Goal: Task Accomplishment & Management: Use online tool/utility

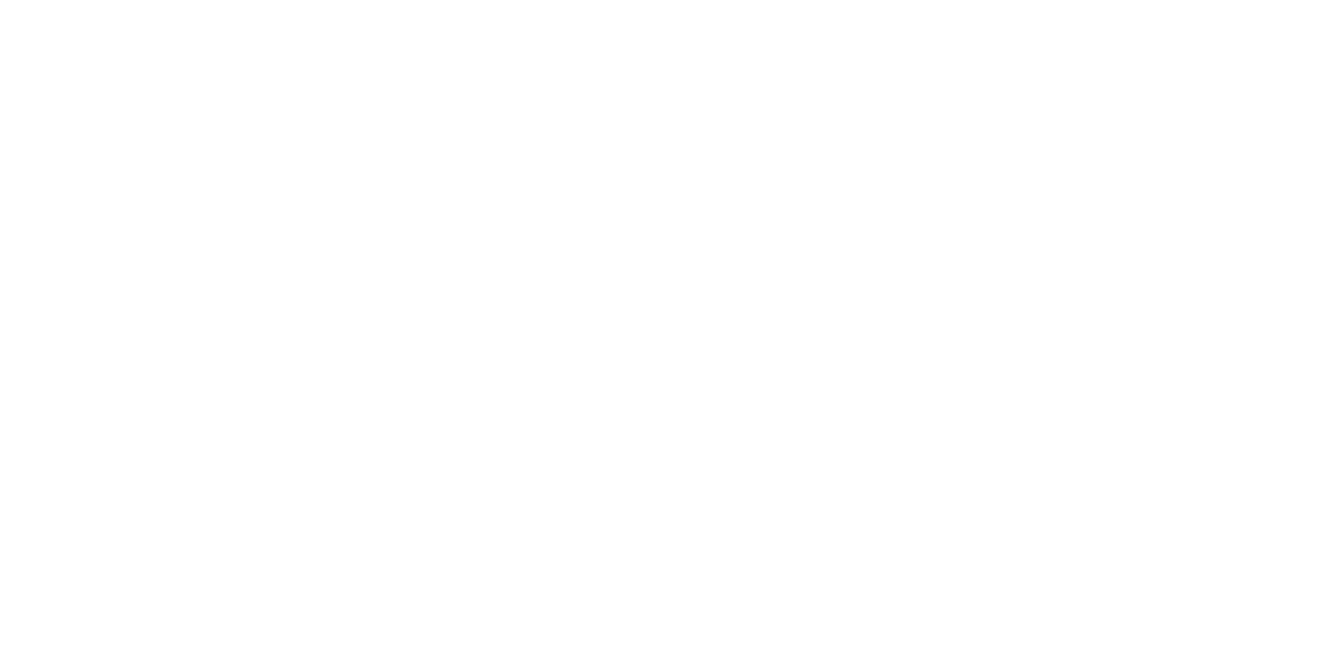
click at [0, 0] on div "Sign in to your Marketing 360® account Forgot Password? Sign In OR Sign in with…" at bounding box center [0, 0] width 0 height 0
click at [0, 0] on input "text" at bounding box center [0, 0] width 0 height 0
paste input "[PERSON_NAME][EMAIL_ADDRESS][PERSON_NAME][DOMAIN_NAME]"
paste input "&suOo1hp5SWI$Mqp0q@m8q$%"
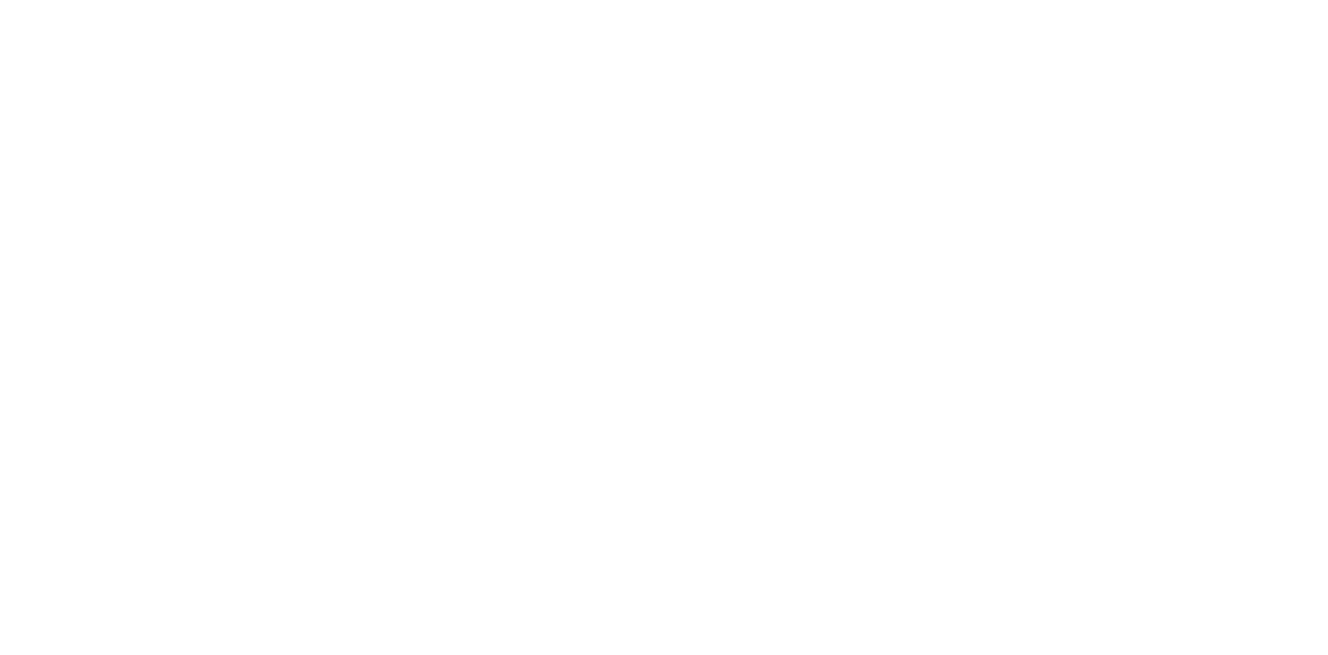
type input "[PERSON_NAME][EMAIL_ADDRESS][PERSON_NAME][DOMAIN_NAME]"
drag, startPoint x: 183, startPoint y: 290, endPoint x: 307, endPoint y: 271, distance: 125.2
click at [0, 0] on div "Sign in to your Marketing 360® account [PERSON_NAME][EMAIL_ADDRESS][PERSON_NAME…" at bounding box center [0, 0] width 0 height 0
click at [0, 0] on input "Sign In" at bounding box center [0, 0] width 0 height 0
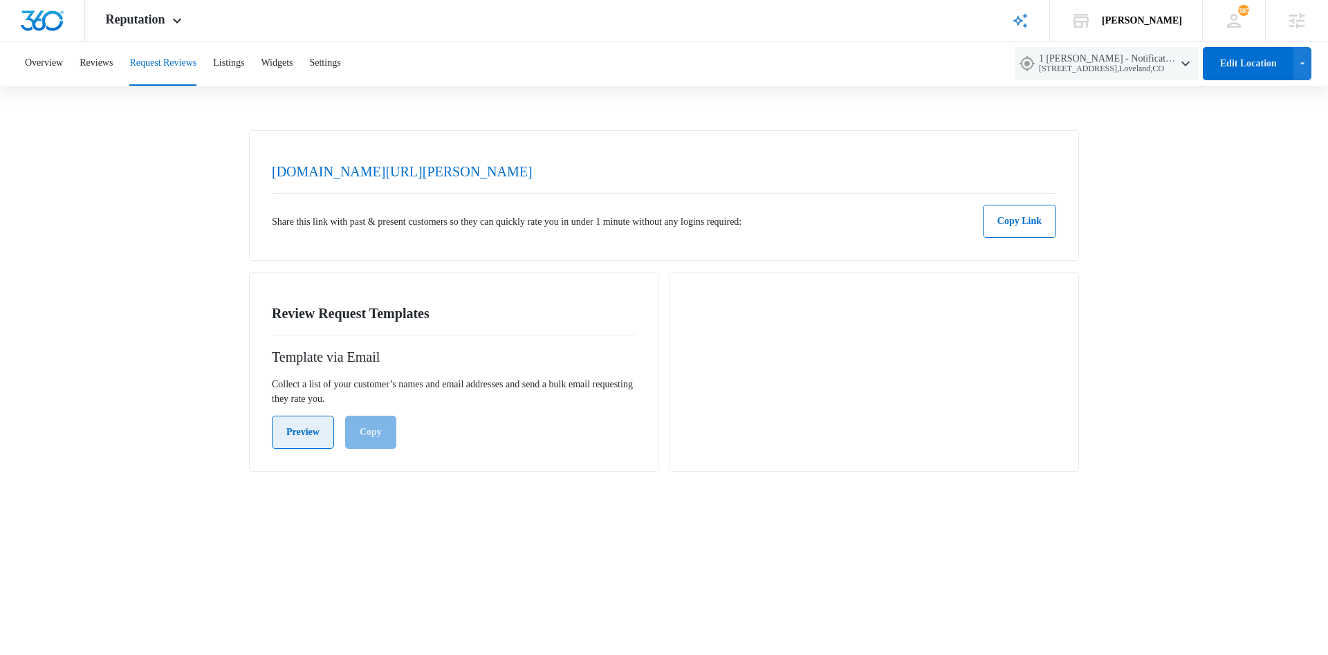
click at [290, 432] on button "Preview" at bounding box center [303, 432] width 62 height 33
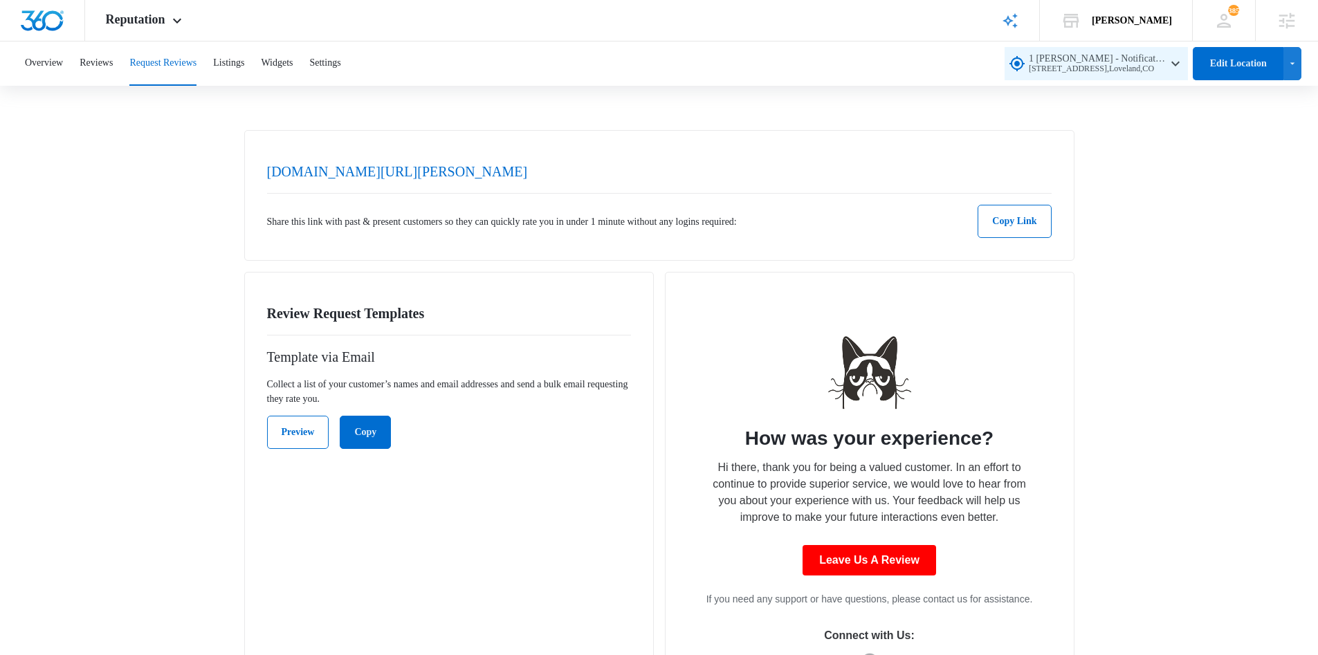
click at [1113, 58] on span "1 [PERSON_NAME] - Notification Test [STREET_ADDRESS]" at bounding box center [1098, 63] width 138 height 21
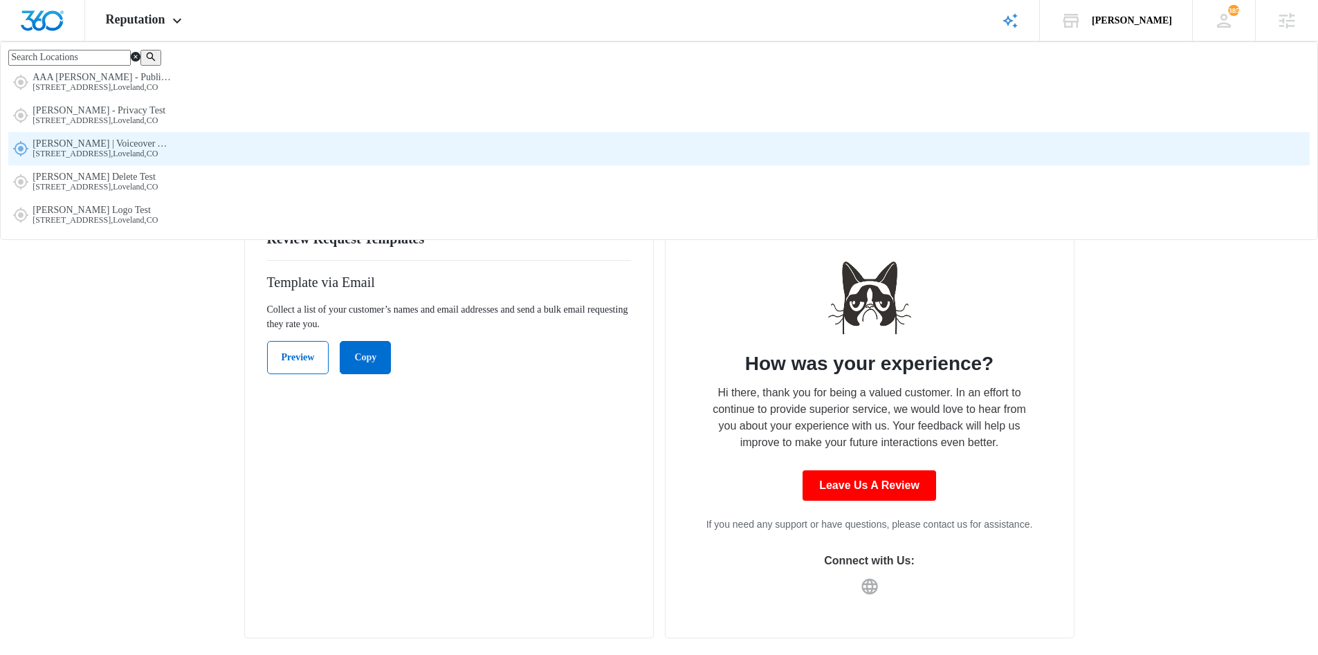
click at [171, 159] on span "[PERSON_NAME] | Voiceover Artist [STREET_ADDRESS]" at bounding box center [102, 148] width 138 height 21
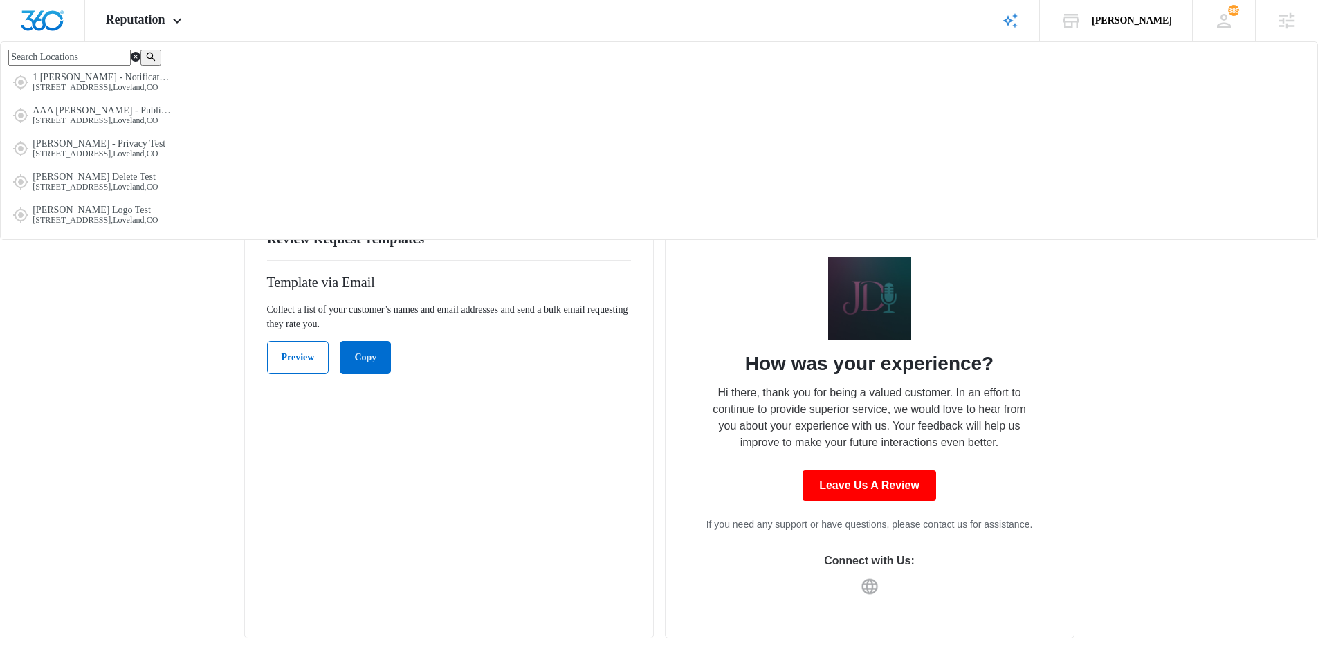
click at [1167, 59] on icon "button" at bounding box center [1175, 63] width 17 height 17
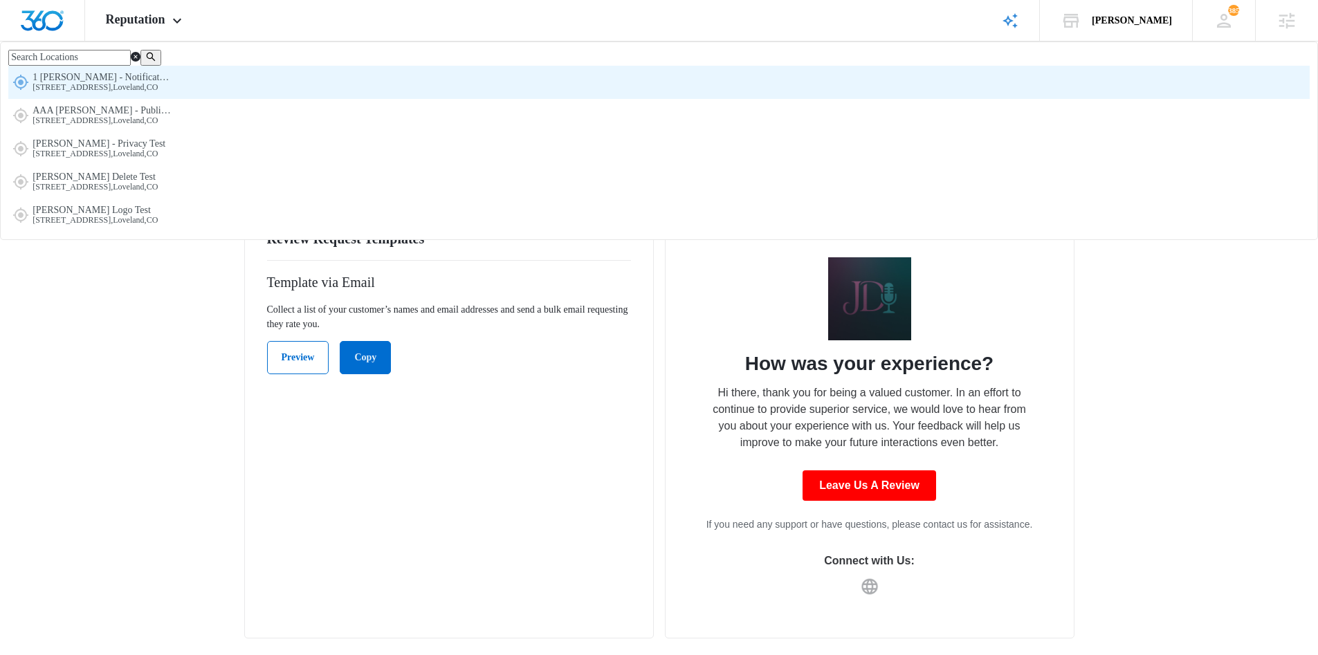
click at [171, 93] on span "[STREET_ADDRESS]" at bounding box center [102, 88] width 138 height 10
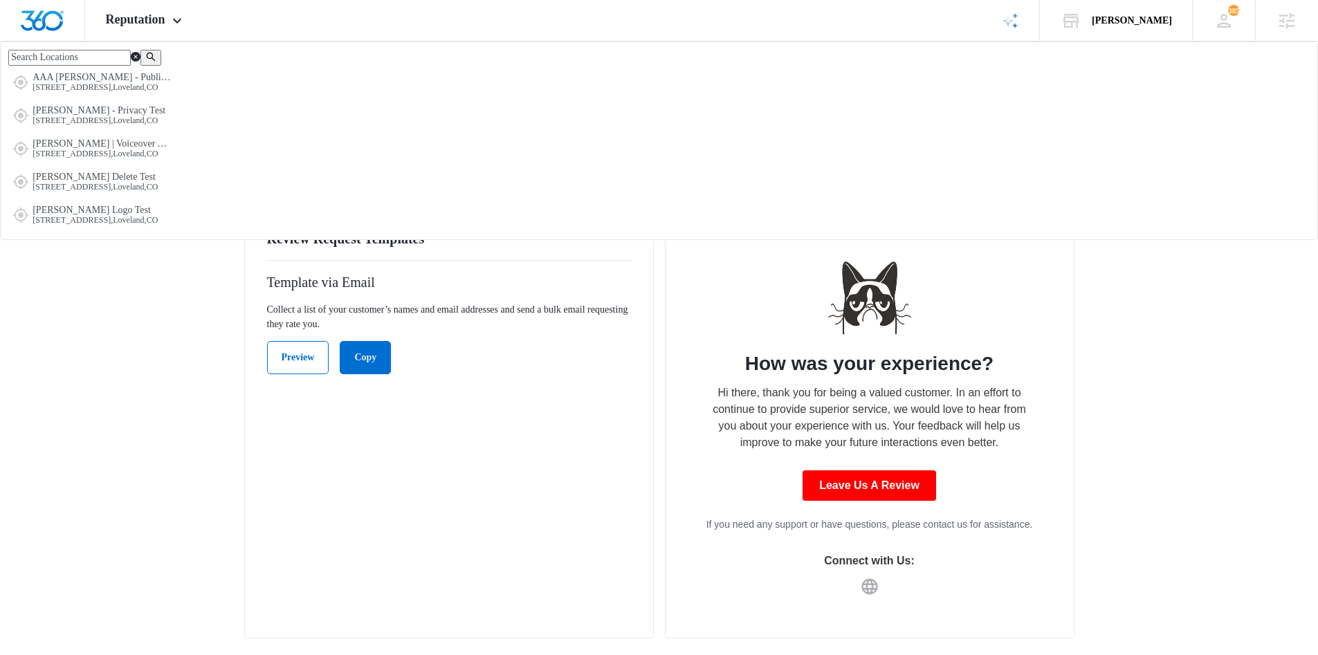
drag, startPoint x: 1079, startPoint y: 76, endPoint x: 1080, endPoint y: 157, distance: 80.9
click at [1080, 84] on div "Overview Reviews Request Reviews Listings Widgets Settings 1 [PERSON_NAME] - No…" at bounding box center [659, 64] width 1318 height 44
click at [1067, 77] on button "1 [PERSON_NAME] - Notification Test [STREET_ADDRESS]" at bounding box center [1096, 63] width 183 height 33
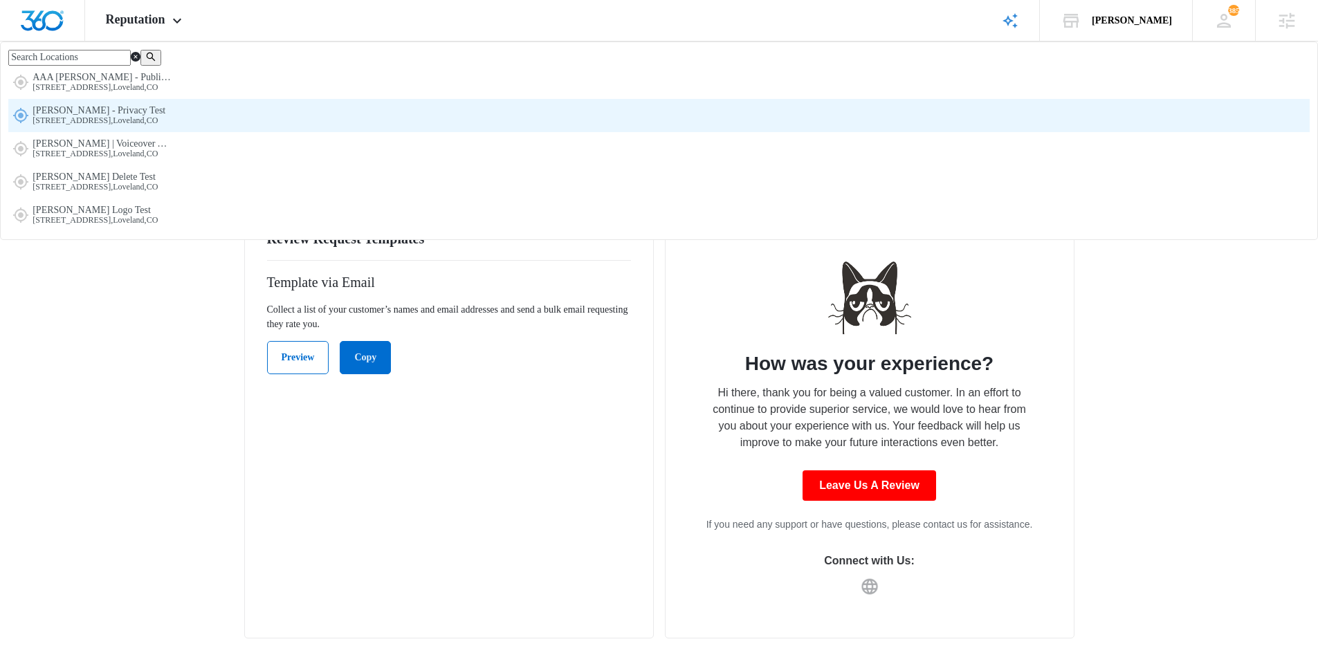
click at [165, 126] on span "[PERSON_NAME] - Privacy Test [STREET_ADDRESS]" at bounding box center [99, 115] width 133 height 21
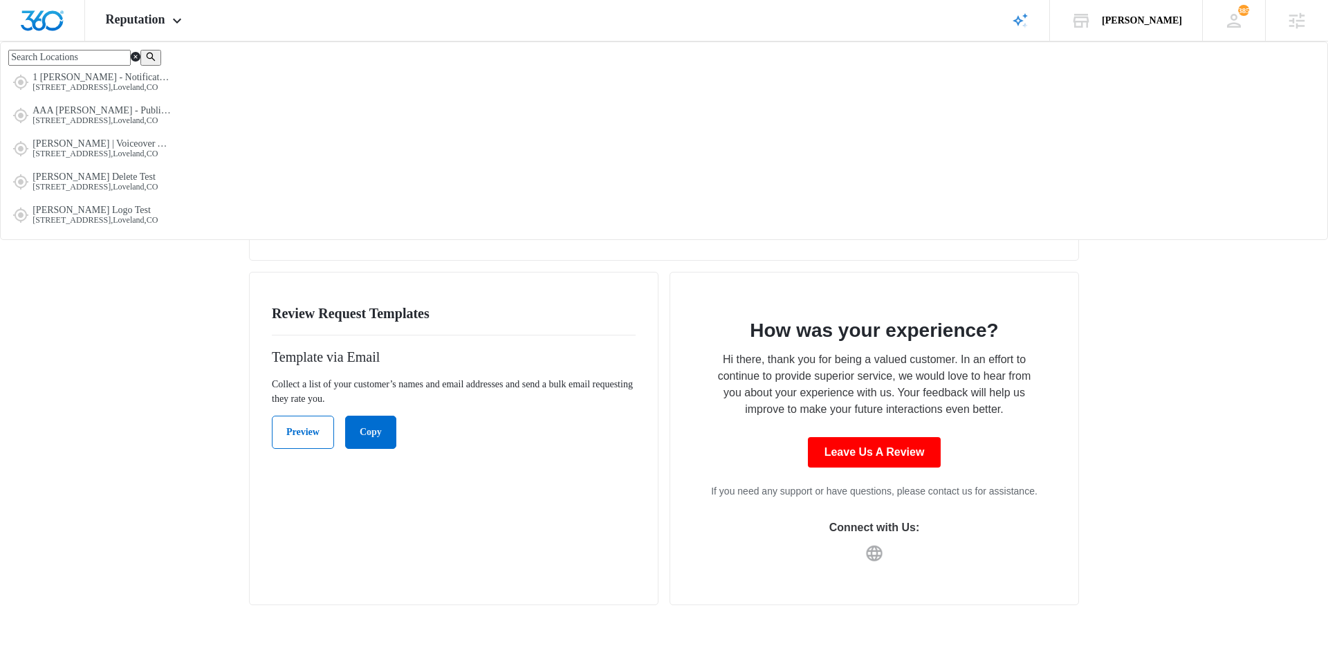
click at [1127, 82] on div "Overview Reviews Request Reviews Listings Widgets Settings [PERSON_NAME] - Priv…" at bounding box center [664, 64] width 1328 height 44
click at [1116, 66] on span "[STREET_ADDRESS]" at bounding box center [1111, 69] width 133 height 10
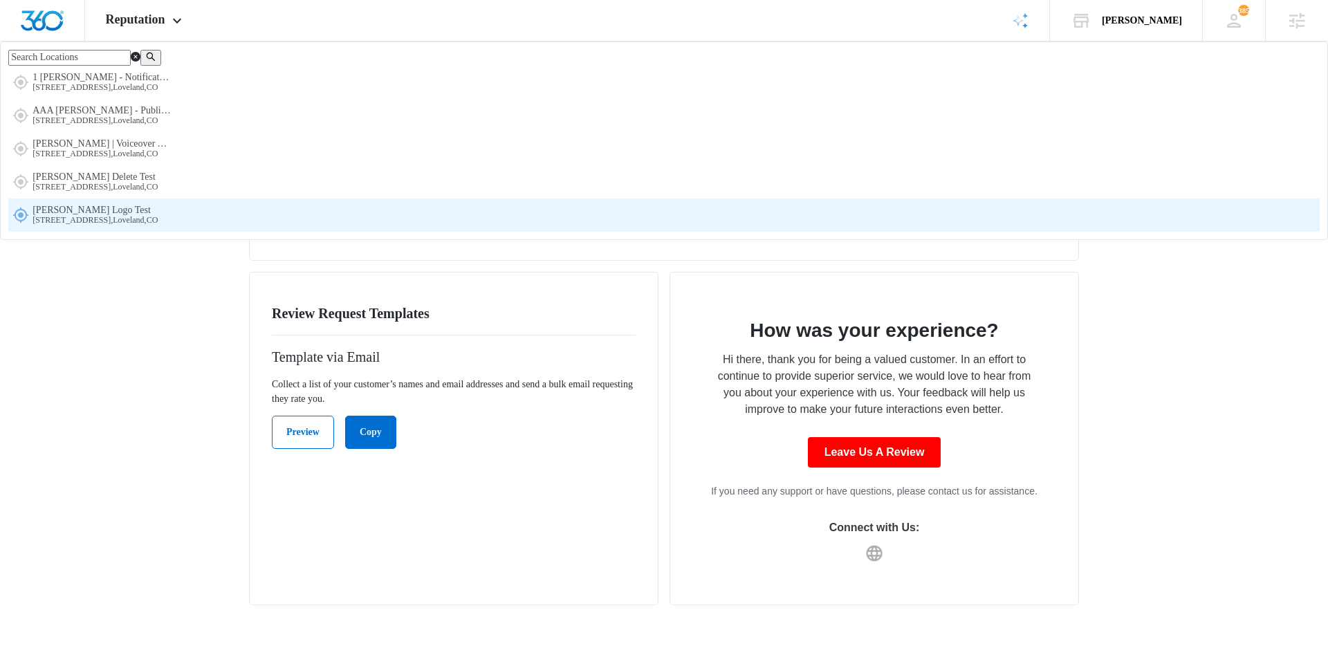
click at [158, 226] on span "[PERSON_NAME] Logo Test [STREET_ADDRESS]" at bounding box center [95, 215] width 125 height 21
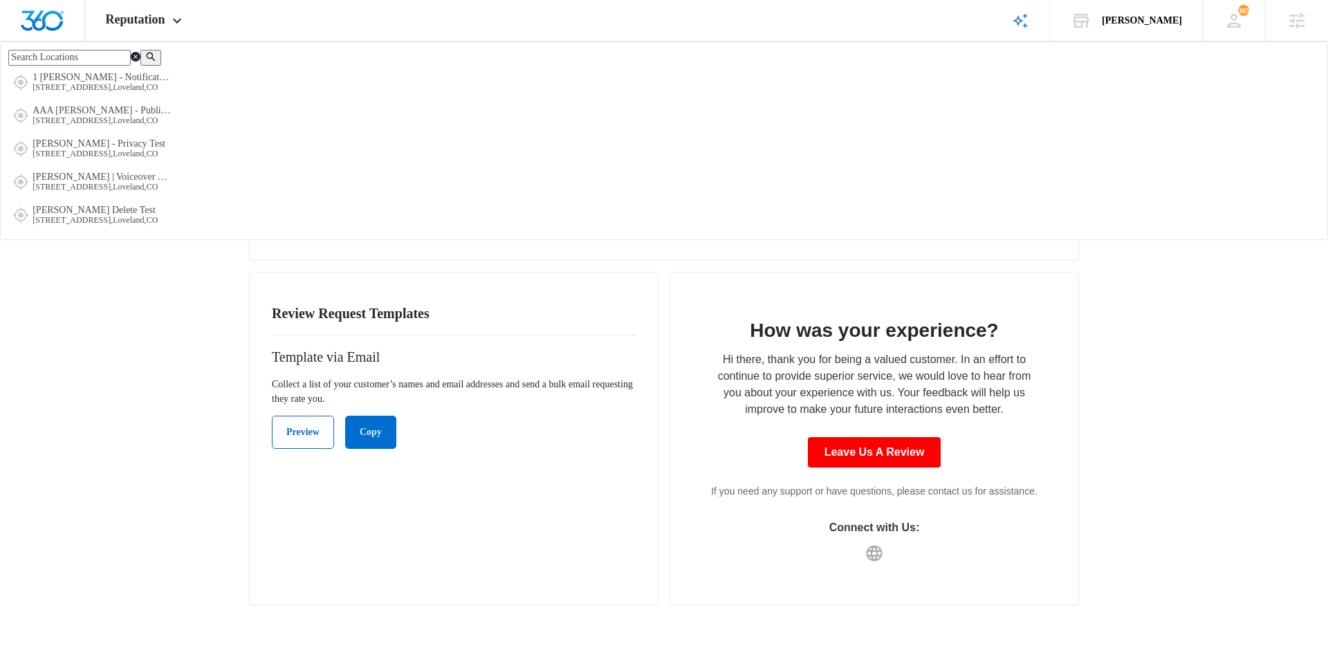
click at [1103, 60] on span "[PERSON_NAME] Logo Test [STREET_ADDRESS]" at bounding box center [1114, 63] width 125 height 21
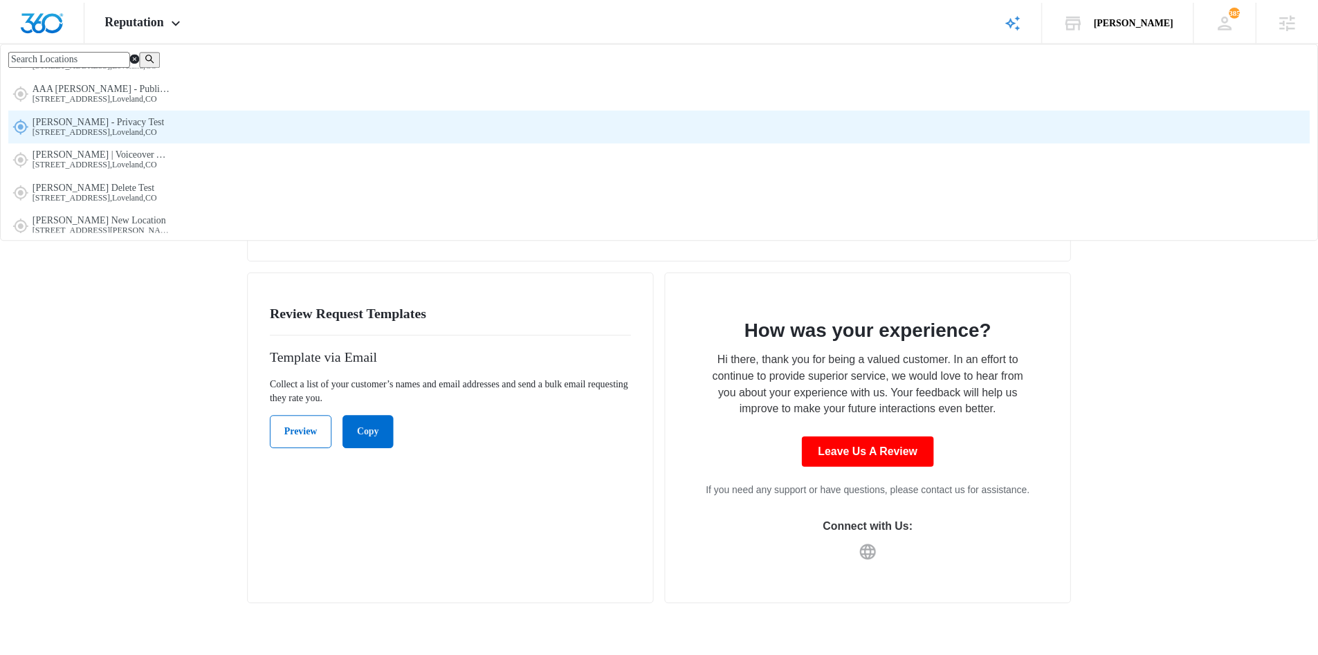
scroll to position [25, 0]
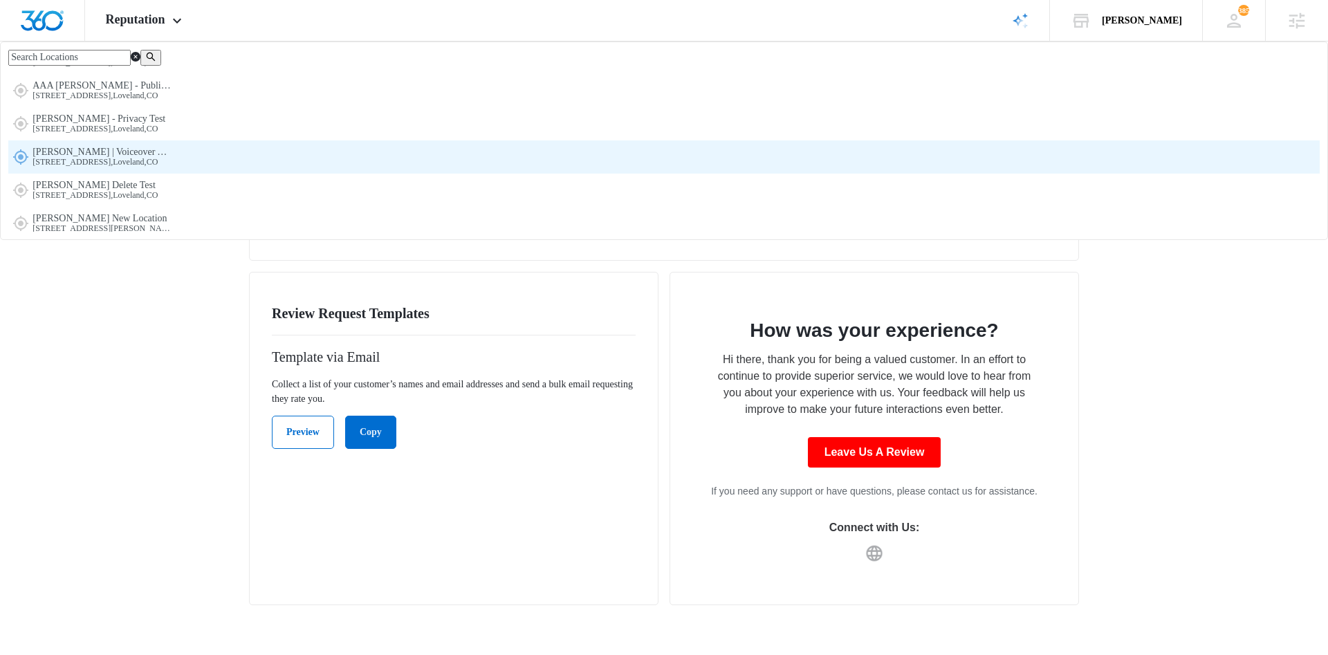
click at [171, 167] on span "[STREET_ADDRESS]" at bounding box center [102, 163] width 138 height 10
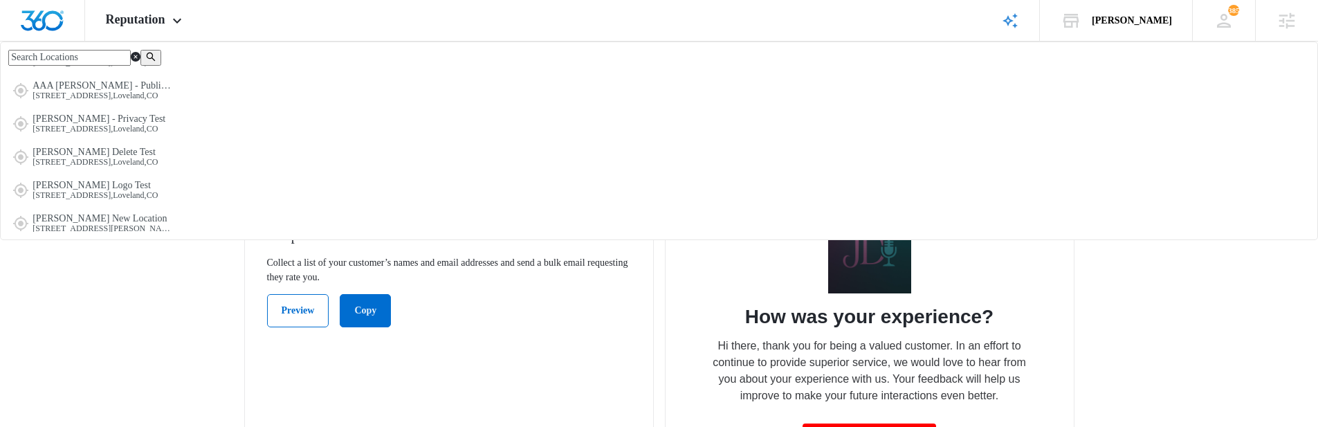
scroll to position [244, 0]
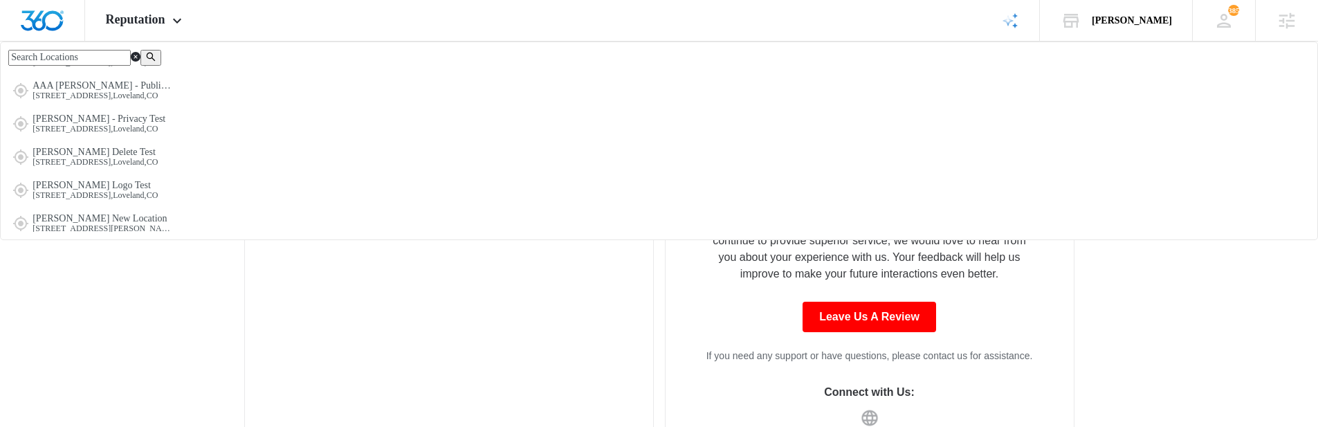
click at [949, 223] on p "Hi there, thank you for being a valued customer. In an effort to continue to pr…" at bounding box center [870, 249] width 320 height 66
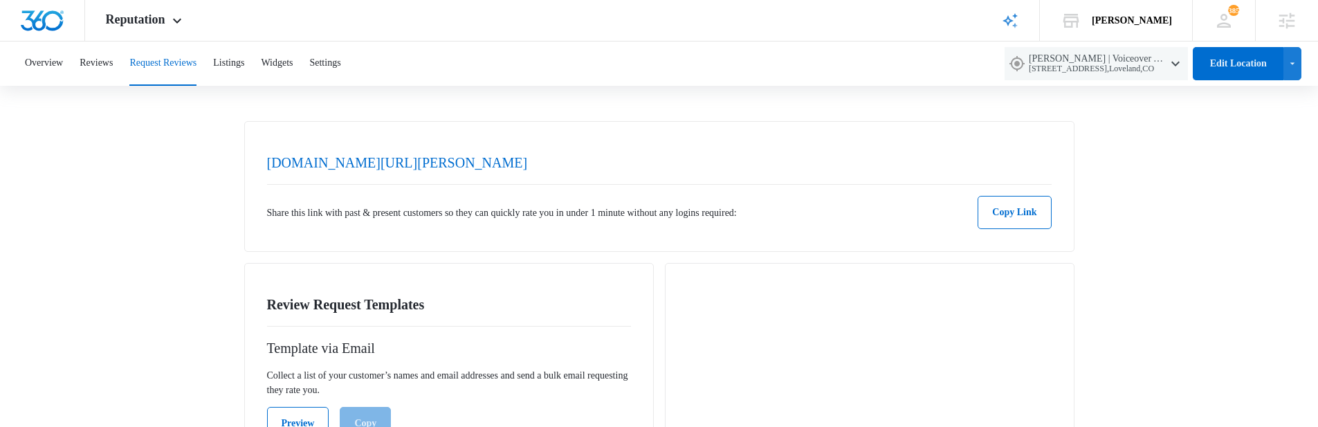
scroll to position [11, 0]
click at [313, 410] on button "Preview" at bounding box center [298, 421] width 62 height 33
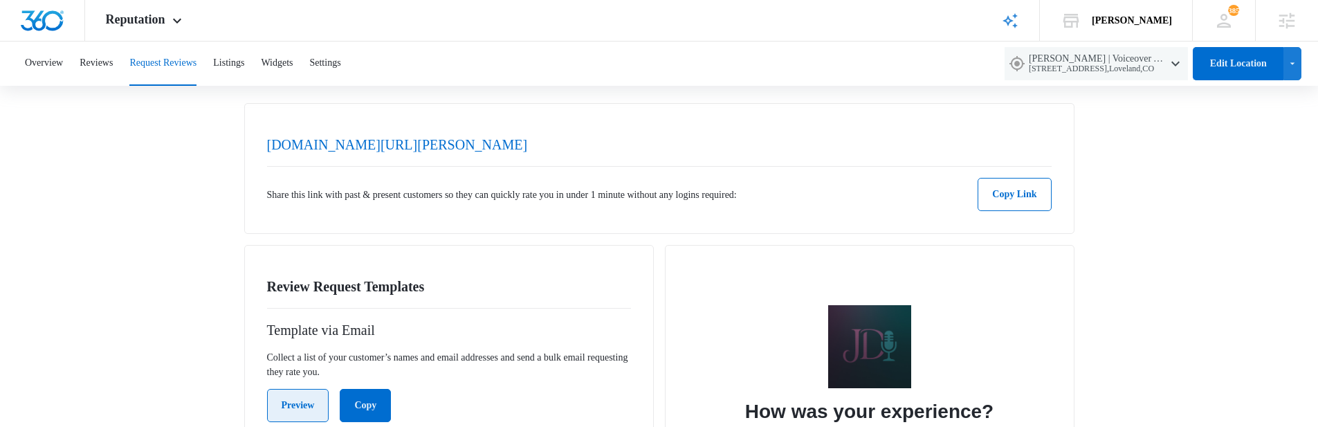
scroll to position [133, 0]
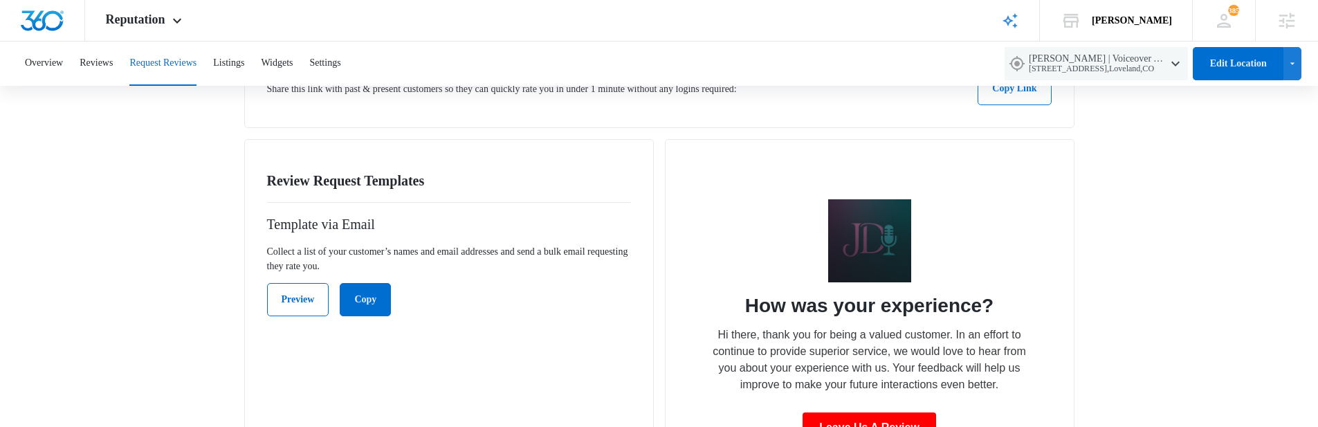
click at [369, 345] on div "Review Request Templates Template via Email Collect a list of your customer’s n…" at bounding box center [449, 359] width 410 height 441
